Goal: Task Accomplishment & Management: Manage account settings

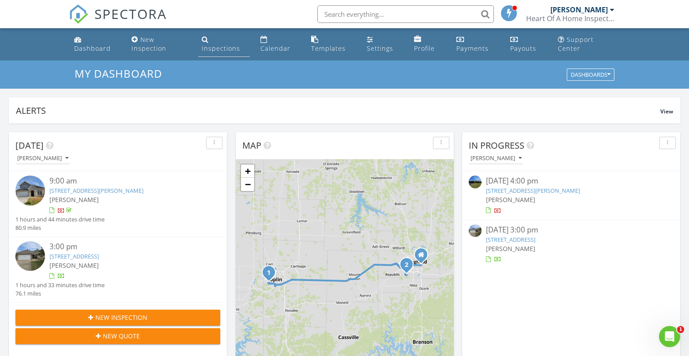
click at [210, 39] on link "Inspections" at bounding box center [224, 44] width 52 height 25
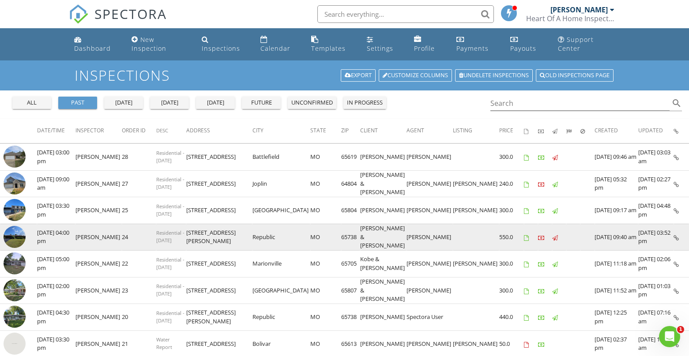
click at [19, 234] on img at bounding box center [15, 237] width 22 height 22
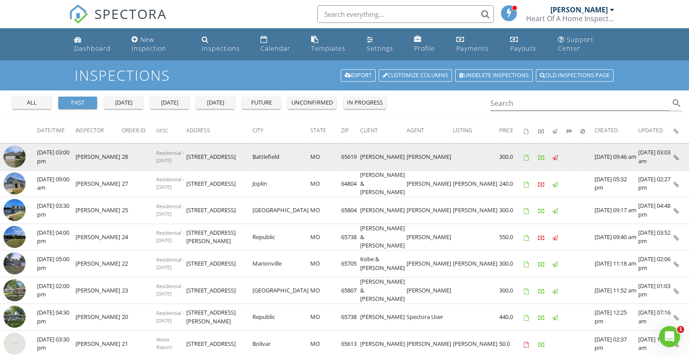
click at [16, 156] on img at bounding box center [15, 157] width 22 height 22
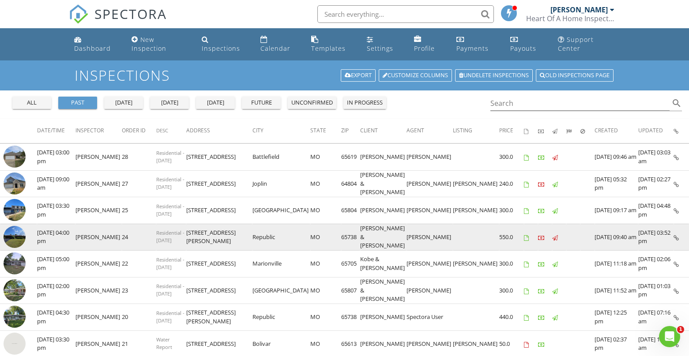
click at [19, 237] on img at bounding box center [15, 237] width 22 height 22
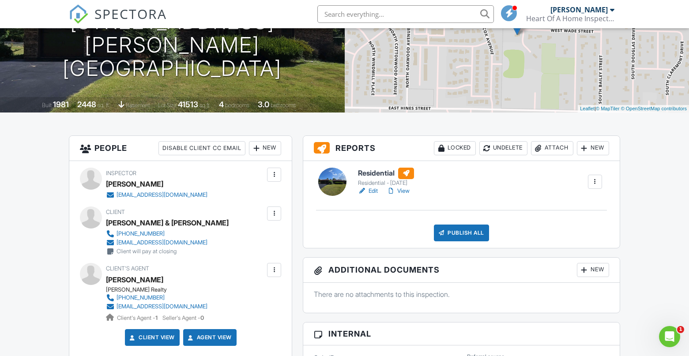
click at [552, 146] on div "Attach" at bounding box center [552, 148] width 42 height 14
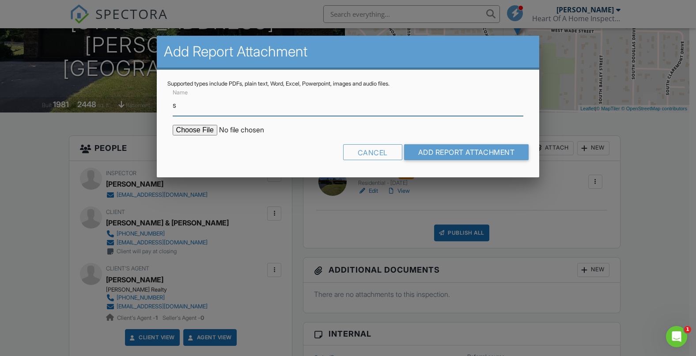
type input "Septic Report"
click at [204, 128] on input "file" at bounding box center [248, 130] width 150 height 11
type input "C:\fakepath\7670 W. Wade Street septic.pdf"
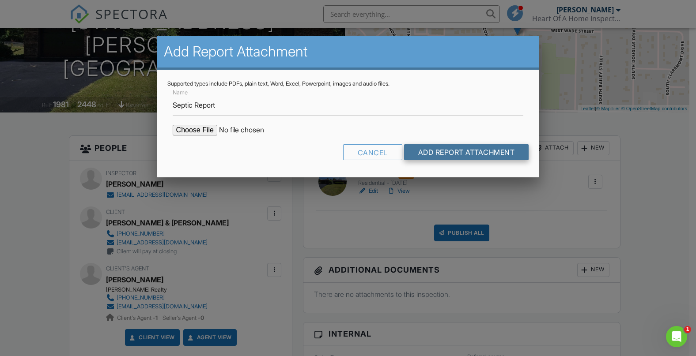
click at [457, 152] on input "Add Report Attachment" at bounding box center [466, 152] width 125 height 16
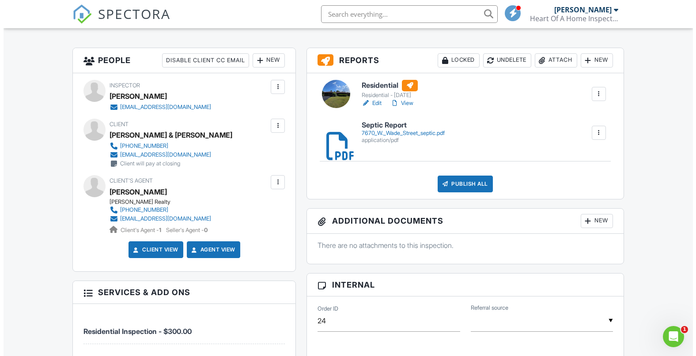
scroll to position [221, 0]
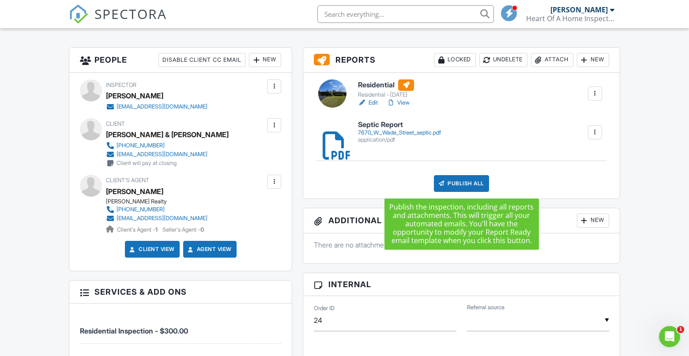
click at [459, 178] on div "Publish All" at bounding box center [461, 183] width 55 height 17
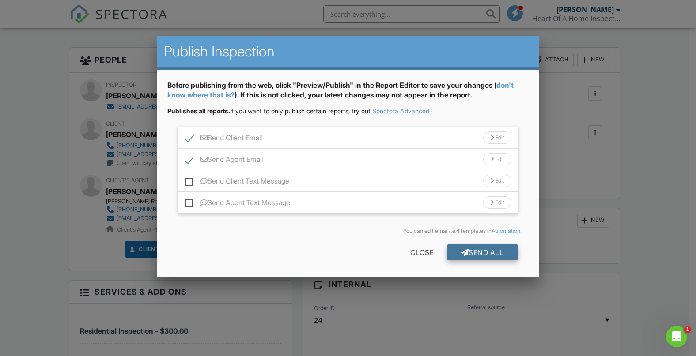
click at [483, 247] on div "Send All" at bounding box center [482, 252] width 71 height 16
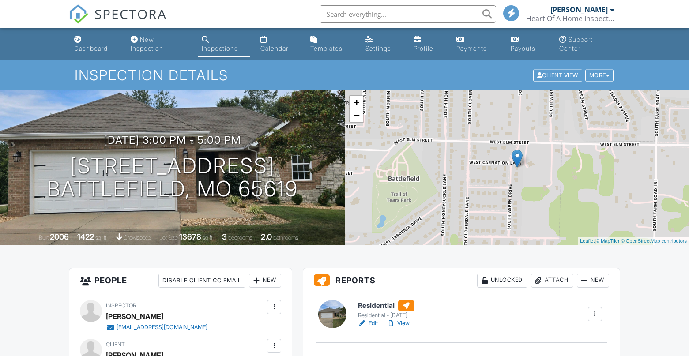
click at [371, 321] on link "Edit" at bounding box center [368, 323] width 20 height 9
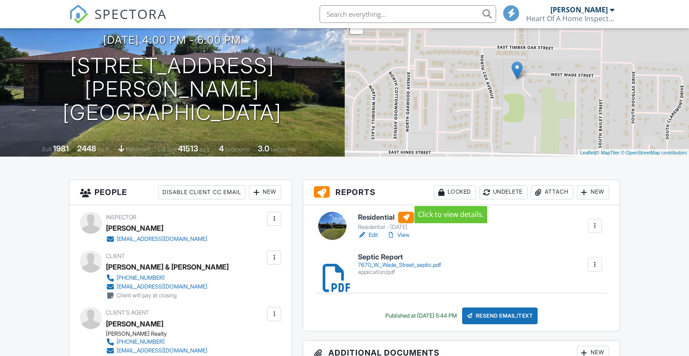
click at [448, 192] on div "Locked" at bounding box center [455, 192] width 42 height 14
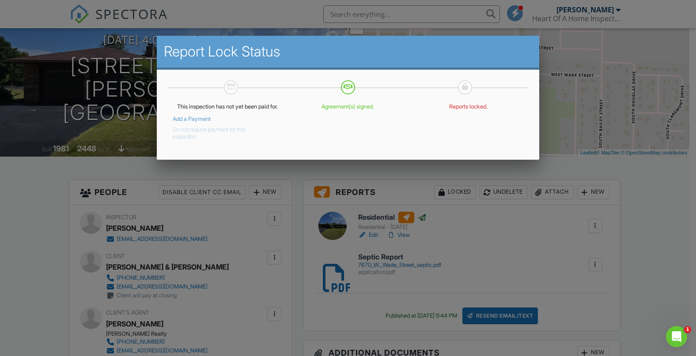
click at [196, 137] on button "Do not require payment for this inspection." at bounding box center [221, 132] width 97 height 18
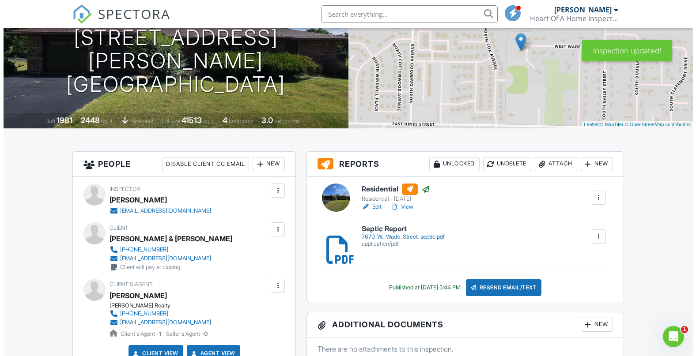
scroll to position [132, 0]
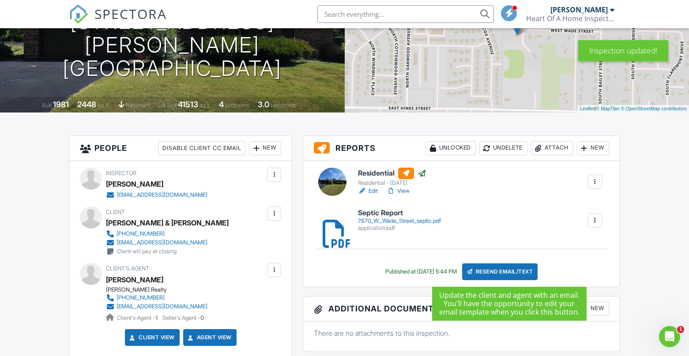
click at [496, 268] on div "Resend Email/Text" at bounding box center [500, 271] width 76 height 17
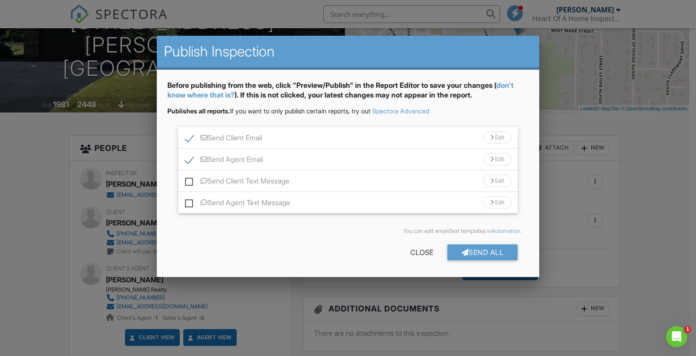
click at [475, 250] on div "Send All" at bounding box center [482, 252] width 71 height 16
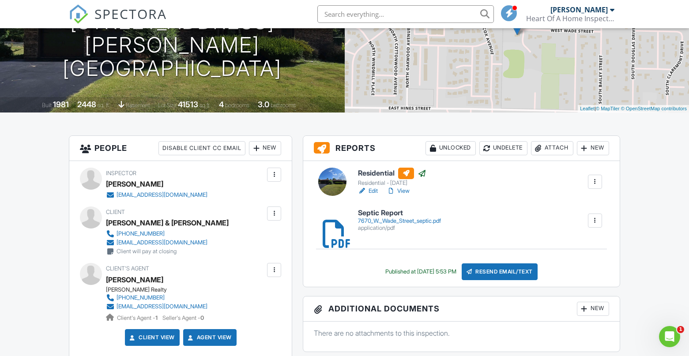
click at [402, 191] on link "View" at bounding box center [398, 191] width 23 height 9
